Goal: Find specific page/section: Find specific page/section

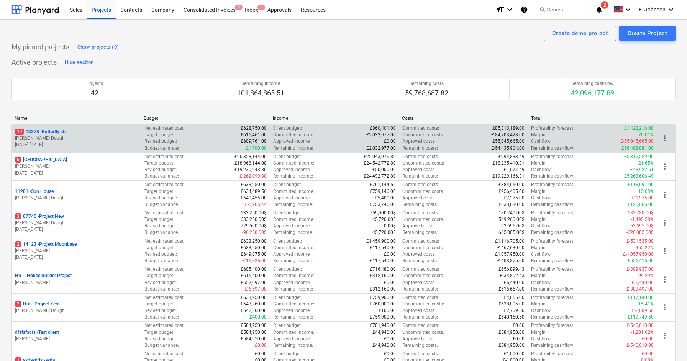
click at [52, 131] on p "14 13378 - Butterfly str." at bounding box center [41, 132] width 52 height 7
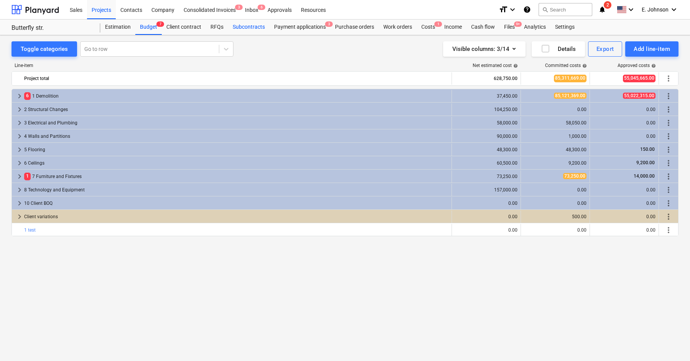
click at [249, 25] on div "Subcontracts" at bounding box center [248, 27] width 41 height 15
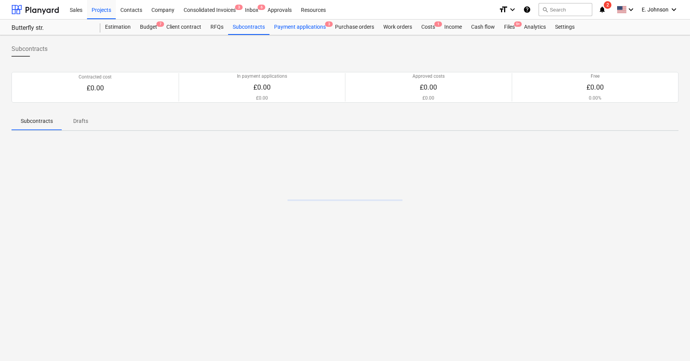
click at [292, 21] on div "Payment applications 3" at bounding box center [299, 27] width 61 height 15
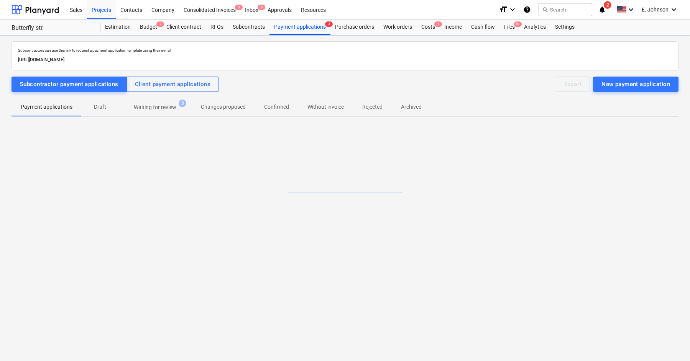
click at [364, 35] on div "Sales Projects Contacts Company Consolidated Invoices 3 Inbox 6 Approvals Resou…" at bounding box center [345, 180] width 690 height 361
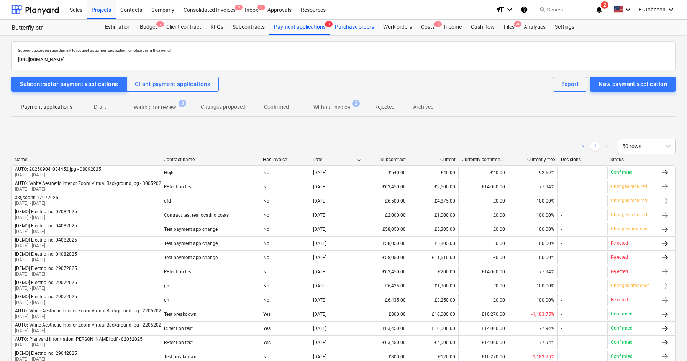
click at [362, 32] on div "Purchase orders" at bounding box center [354, 27] width 48 height 15
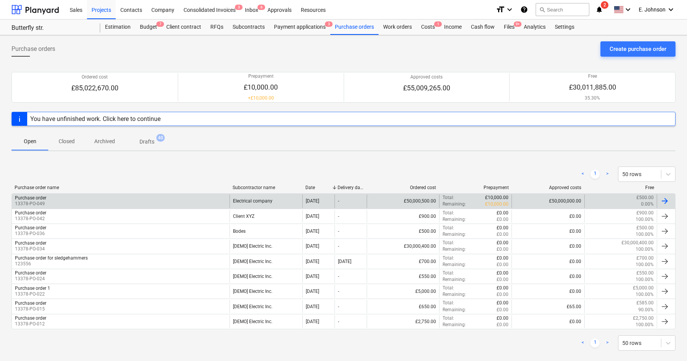
click at [83, 200] on div "Purchase order 13378-PO-049" at bounding box center [121, 201] width 218 height 13
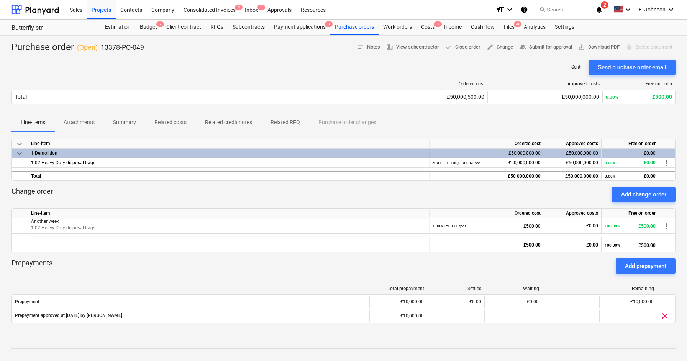
click at [311, 119] on div "Line-items Attachments Summary Related costs Related credit notes Related RFQ P…" at bounding box center [343, 122] width 664 height 18
